Goal: Check status: Check status

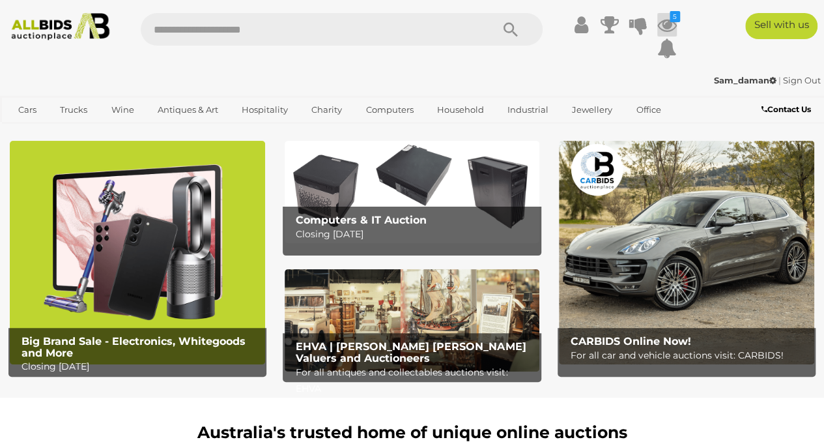
click at [663, 27] on icon at bounding box center [667, 24] width 20 height 23
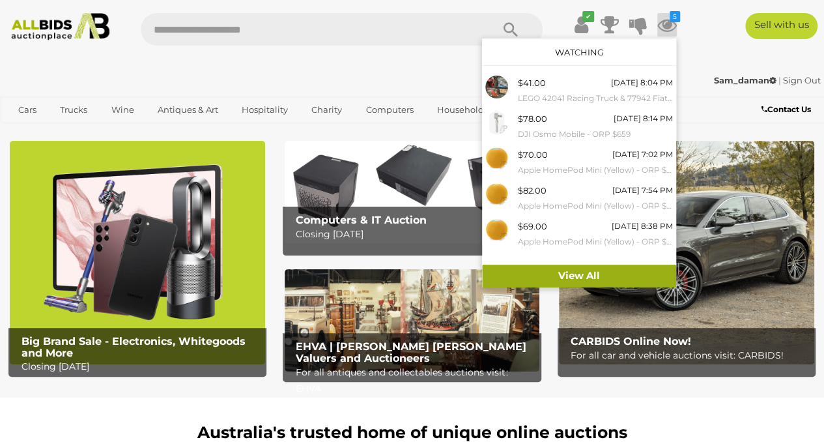
click at [566, 272] on link "View All" at bounding box center [579, 276] width 194 height 23
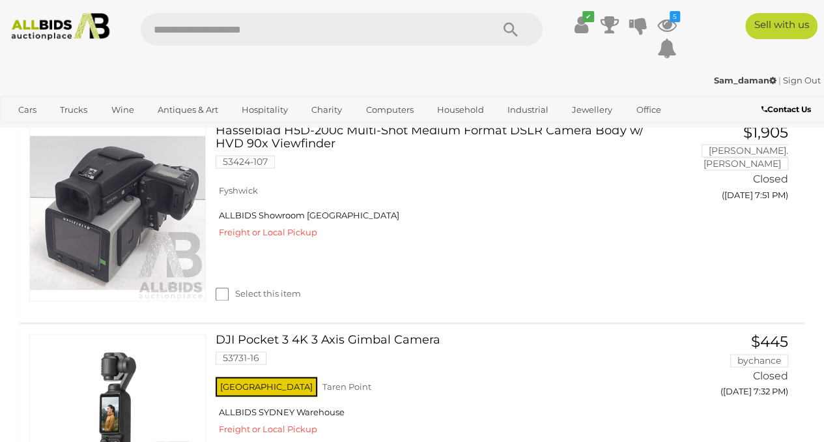
scroll to position [3692, 0]
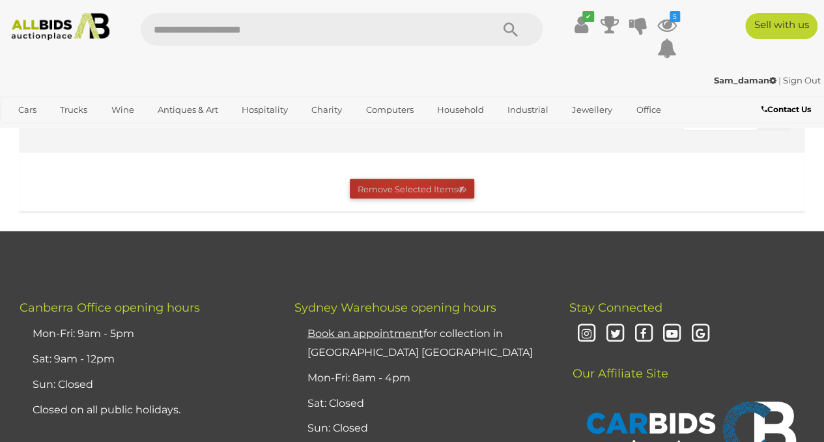
click at [409, 192] on button "Remove Selected Items" at bounding box center [412, 189] width 124 height 20
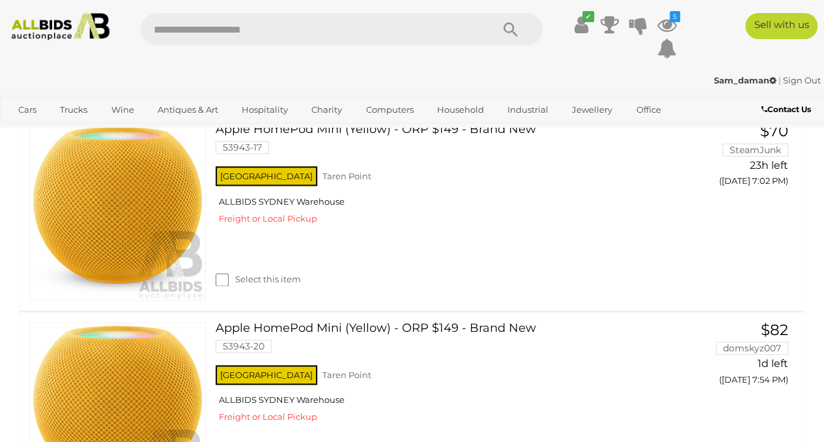
scroll to position [520, 0]
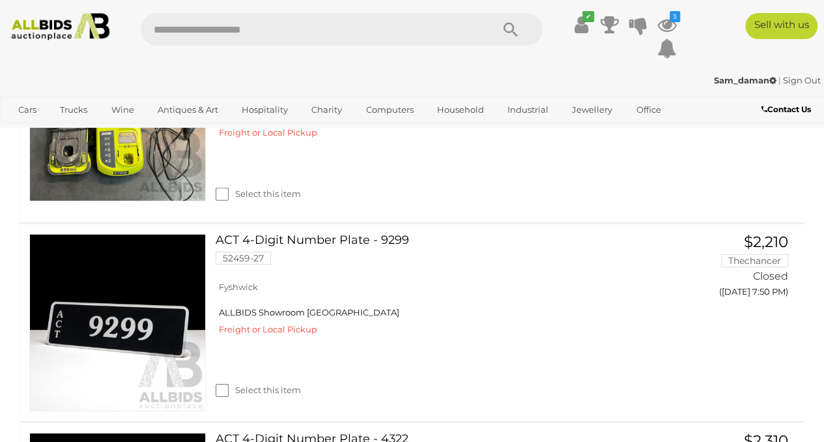
scroll to position [1737, 0]
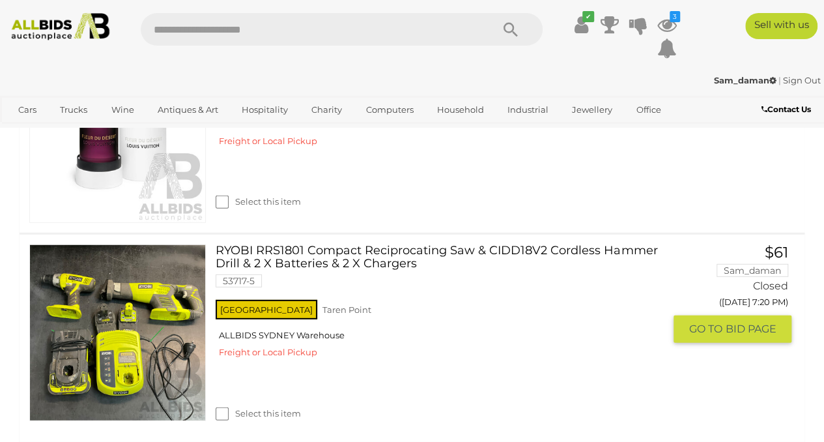
click at [301, 247] on link "RYOBI RRS1801 Compact Reciprocating Saw & CIDD18V2 Cordless Hammer Drill & 2 X …" at bounding box center [444, 270] width 439 height 53
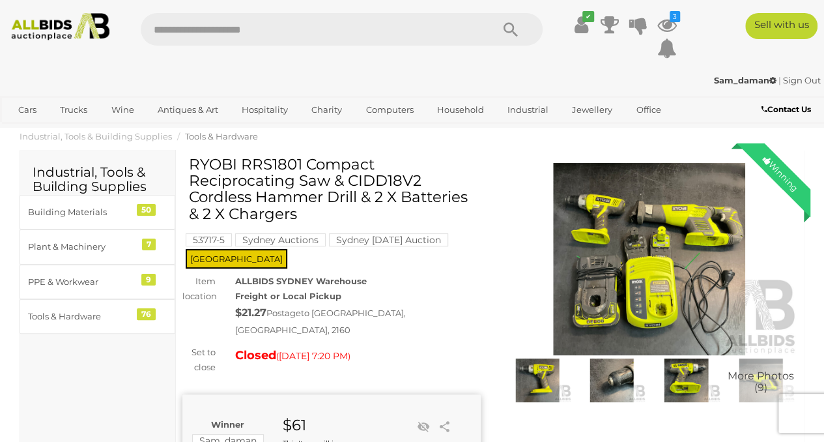
click at [628, 295] on img at bounding box center [649, 259] width 298 height 192
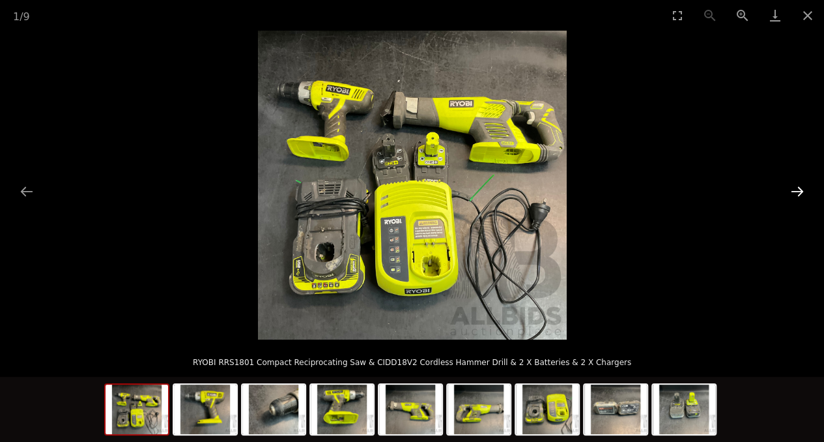
click at [796, 186] on button "Next slide" at bounding box center [797, 191] width 27 height 25
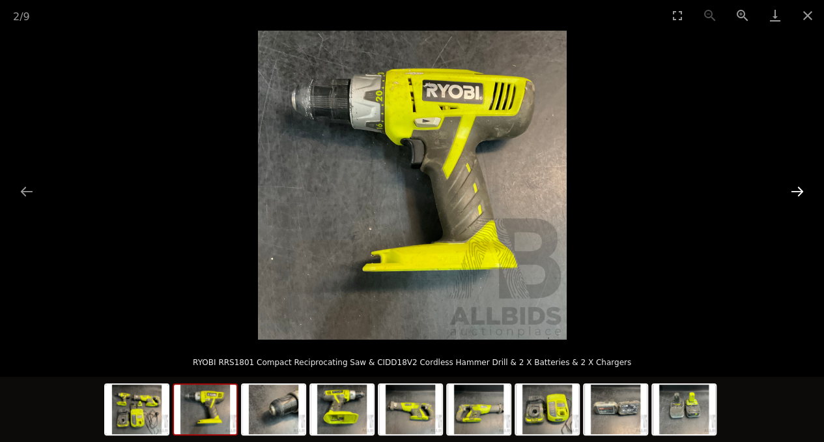
click at [796, 186] on button "Next slide" at bounding box center [797, 191] width 27 height 25
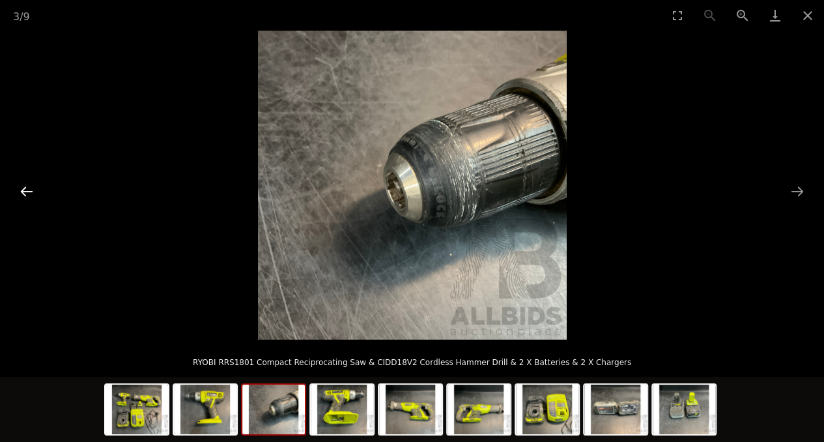
click at [23, 197] on button "Previous slide" at bounding box center [26, 191] width 27 height 25
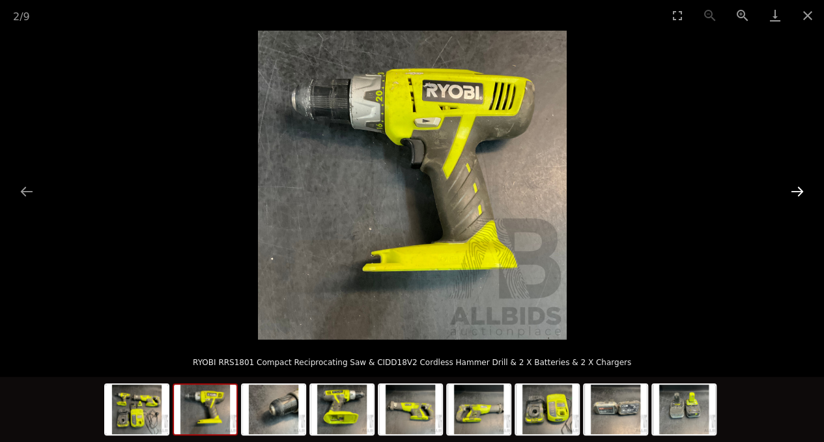
click at [796, 191] on button "Next slide" at bounding box center [797, 191] width 27 height 25
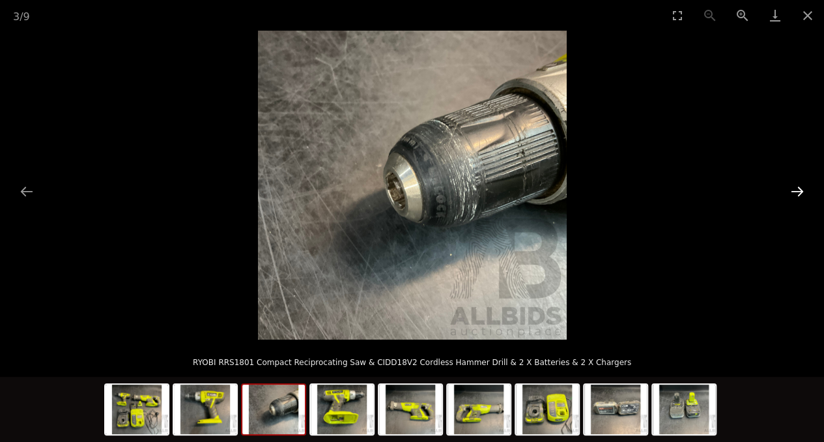
click at [796, 191] on button "Next slide" at bounding box center [797, 191] width 27 height 25
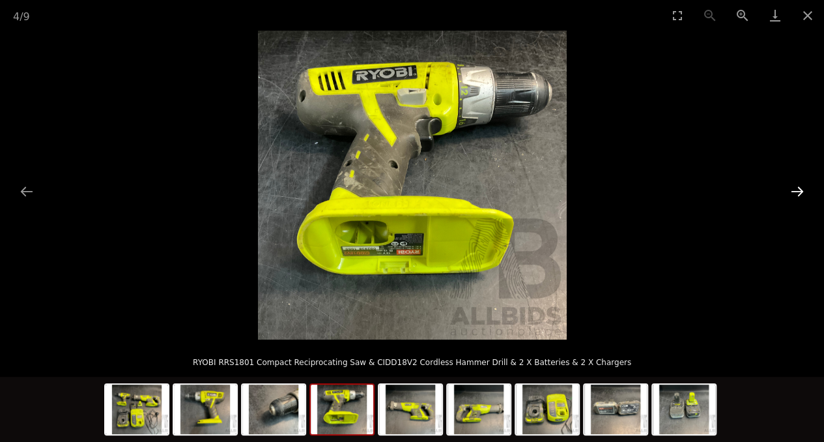
click at [796, 191] on button "Next slide" at bounding box center [797, 191] width 27 height 25
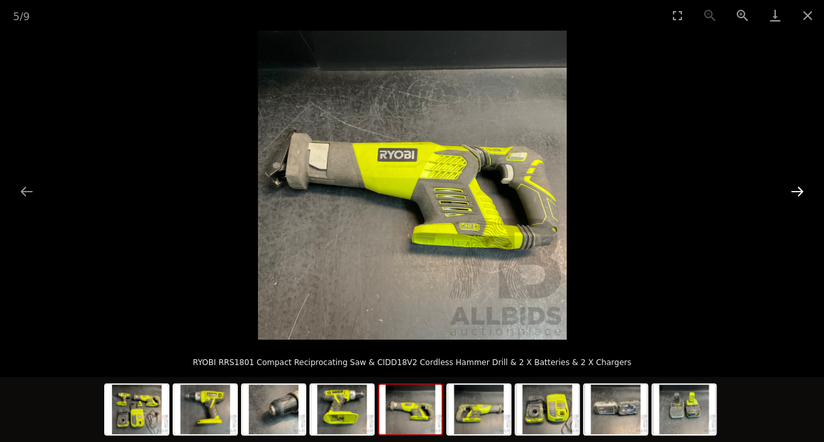
click at [796, 191] on button "Next slide" at bounding box center [797, 191] width 27 height 25
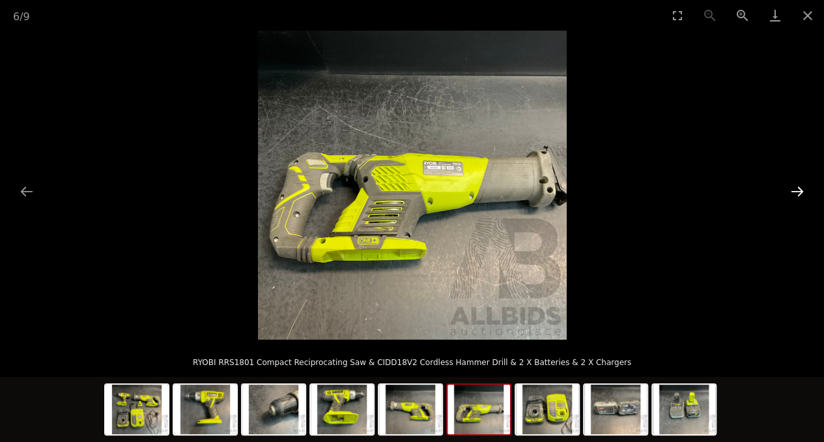
click at [796, 191] on button "Next slide" at bounding box center [797, 191] width 27 height 25
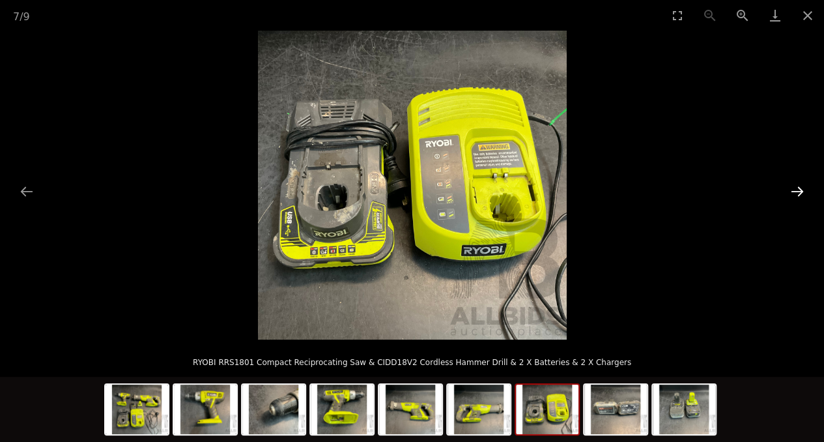
click at [796, 191] on button "Next slide" at bounding box center [797, 191] width 27 height 25
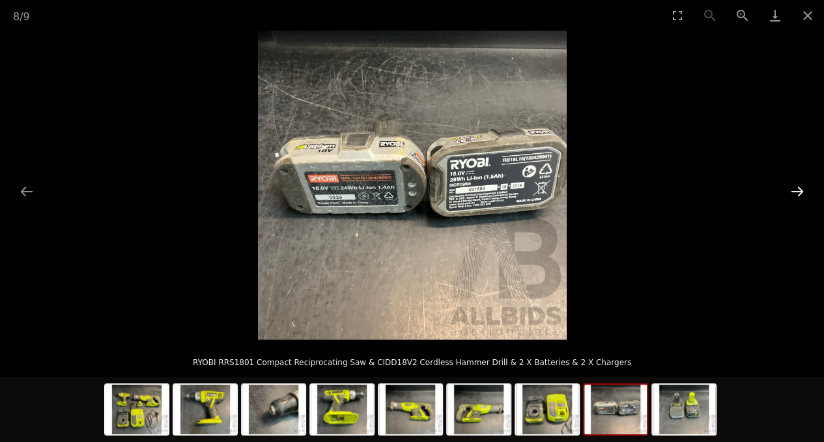
click at [796, 191] on button "Next slide" at bounding box center [797, 191] width 27 height 25
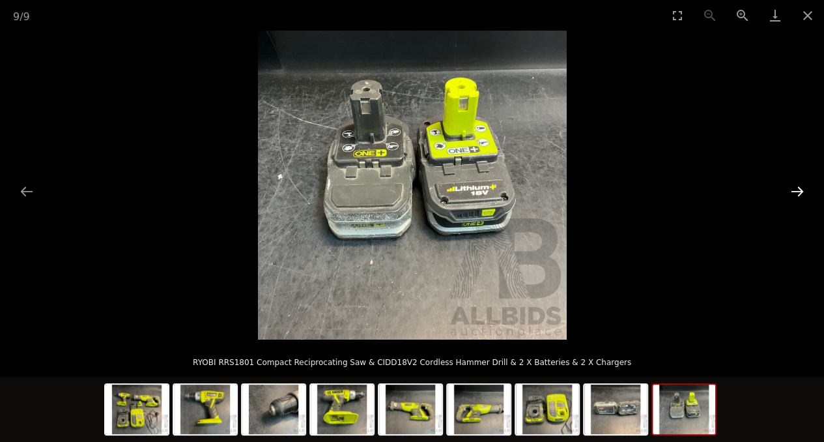
click at [796, 191] on button "Next slide" at bounding box center [797, 191] width 27 height 25
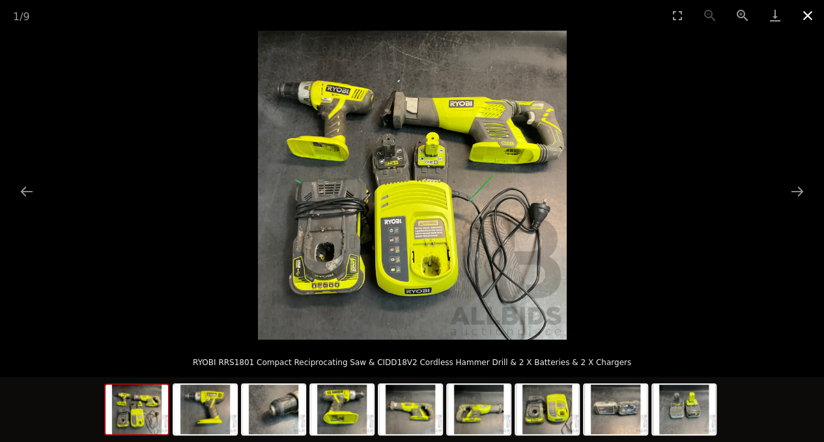
click at [809, 22] on button "Close gallery" at bounding box center [808, 15] width 33 height 31
